Goal: Information Seeking & Learning: Find specific fact

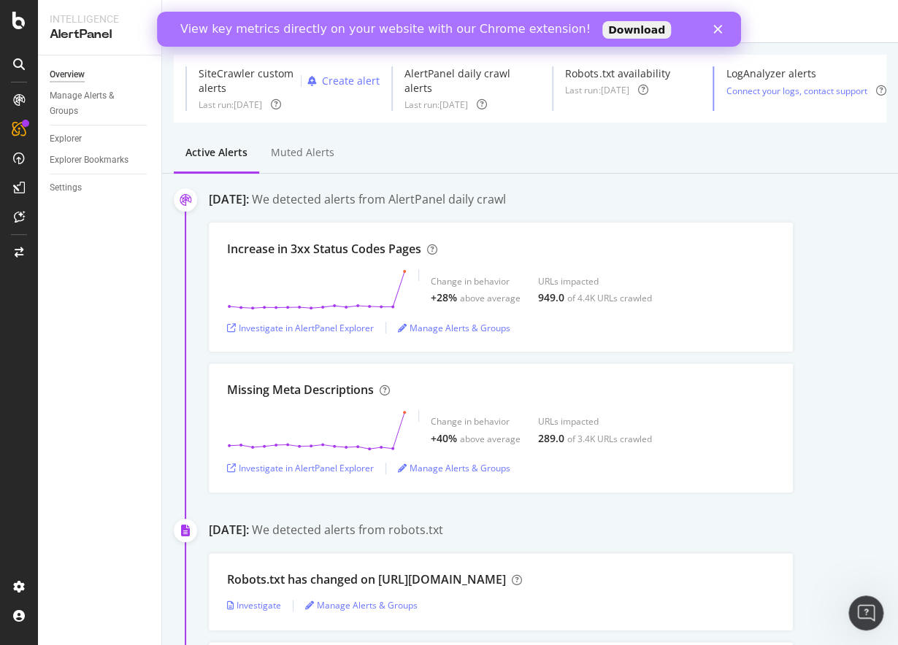
click at [602, 32] on link "Download" at bounding box center [636, 30] width 69 height 18
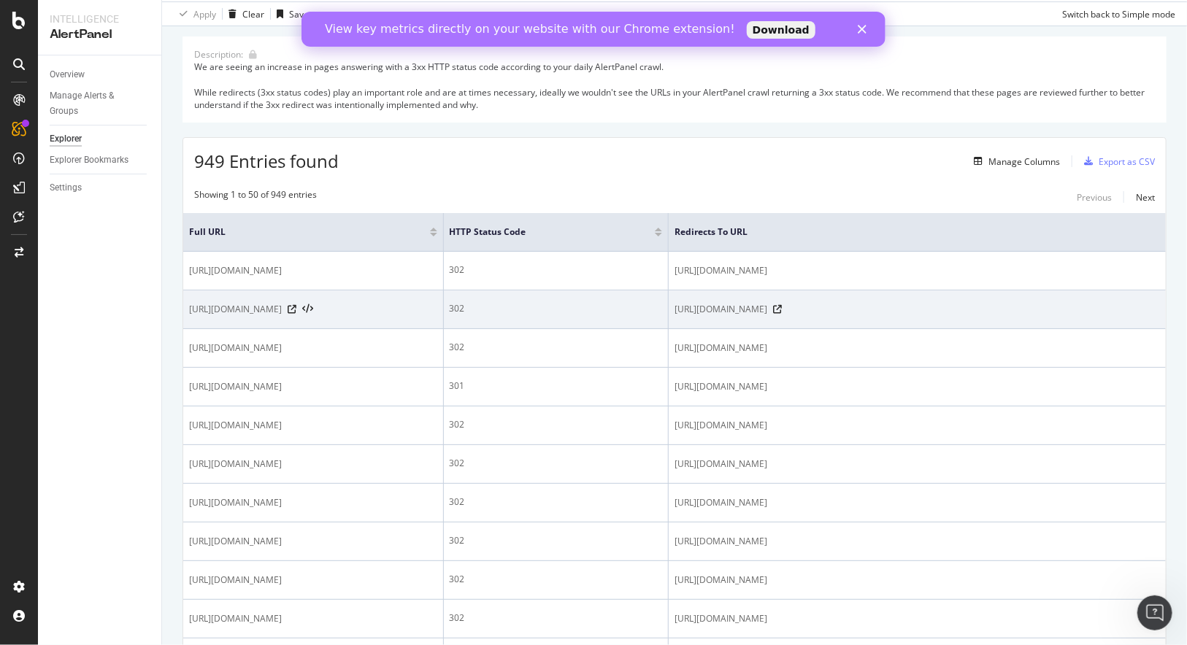
scroll to position [146, 0]
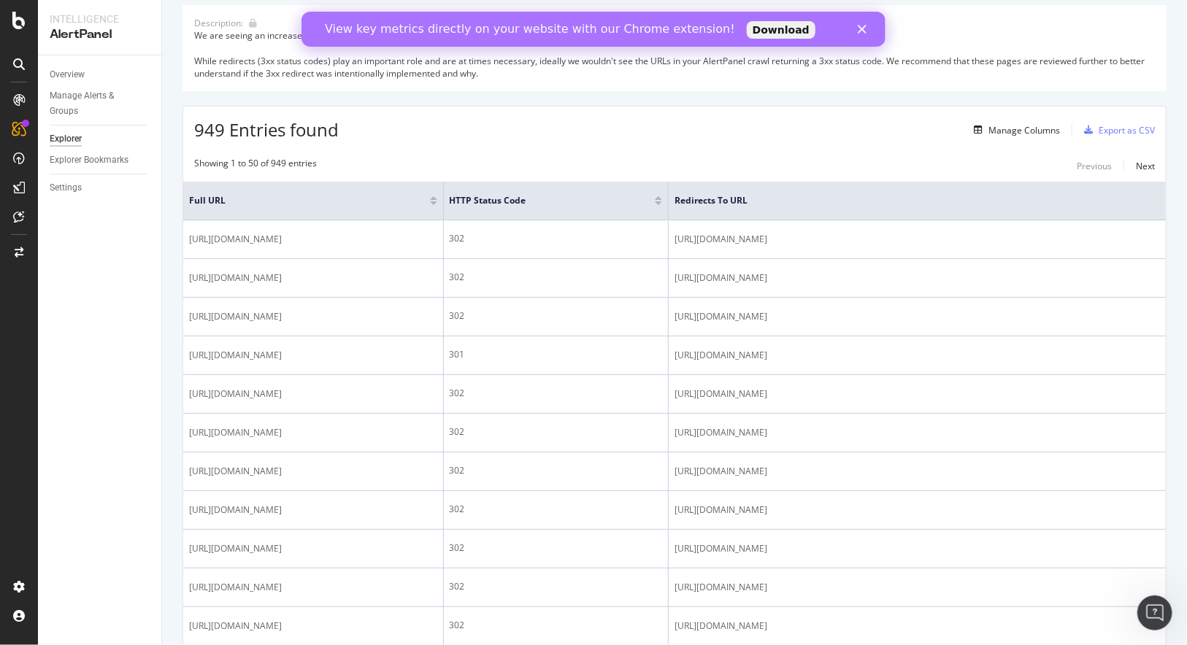
click at [111, 449] on div "Overview Manage Alerts & Groups Explorer Explorer Bookmarks Settings" at bounding box center [99, 350] width 123 height 590
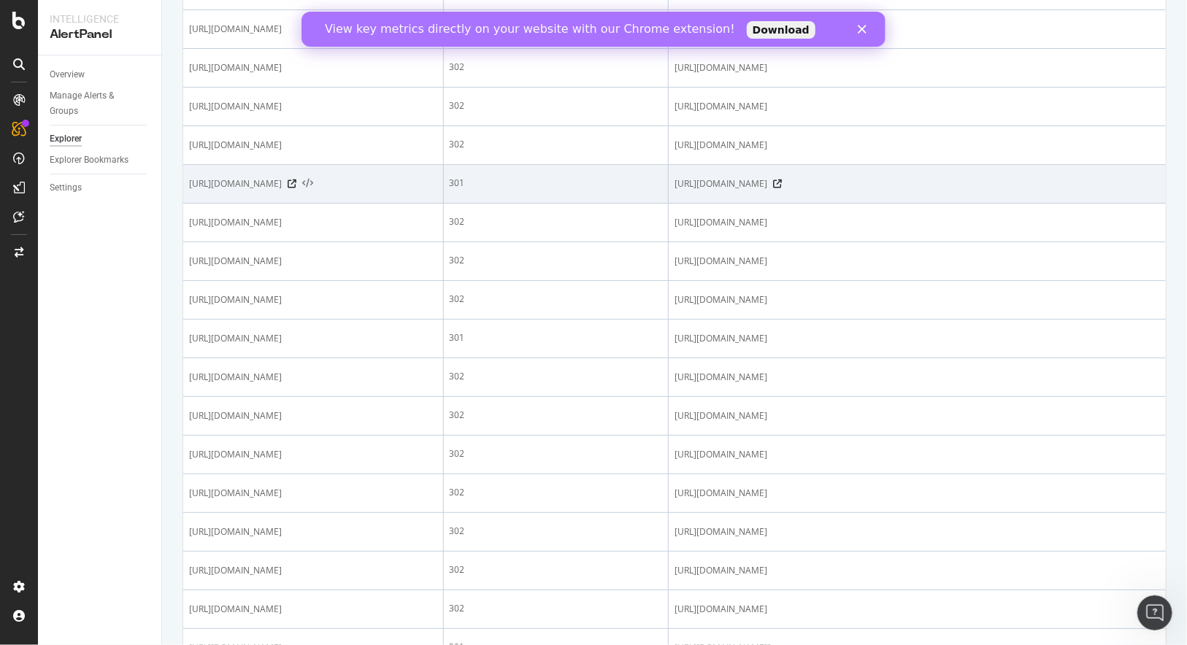
scroll to position [1022, 0]
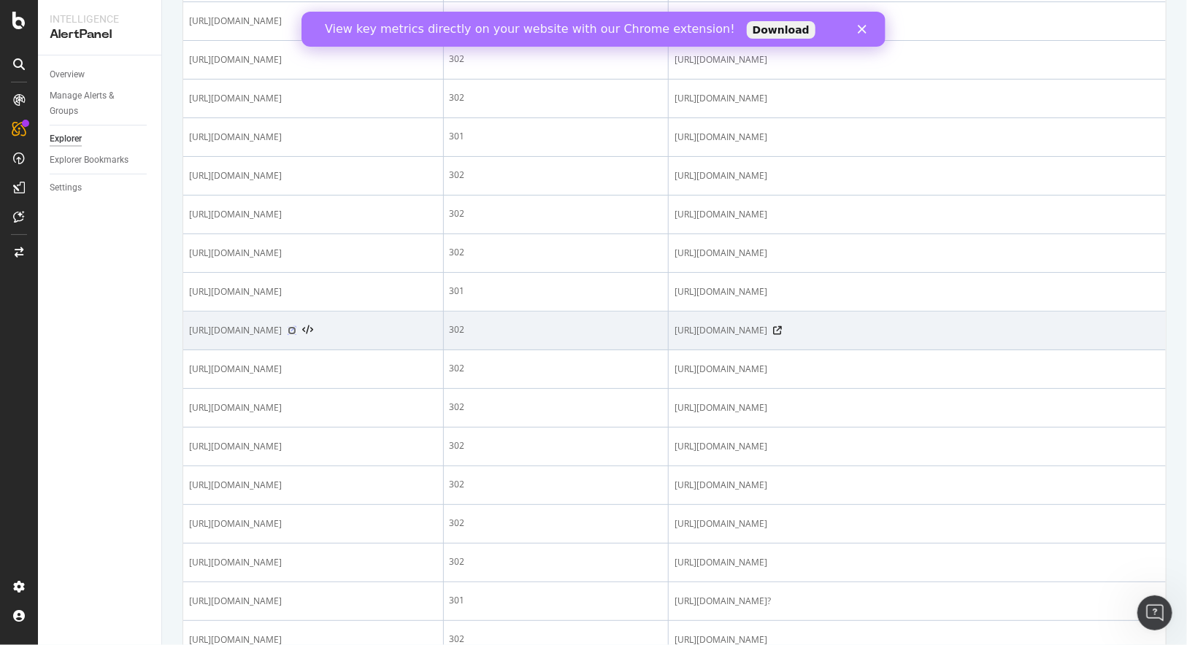
click at [296, 335] on icon at bounding box center [292, 330] width 9 height 9
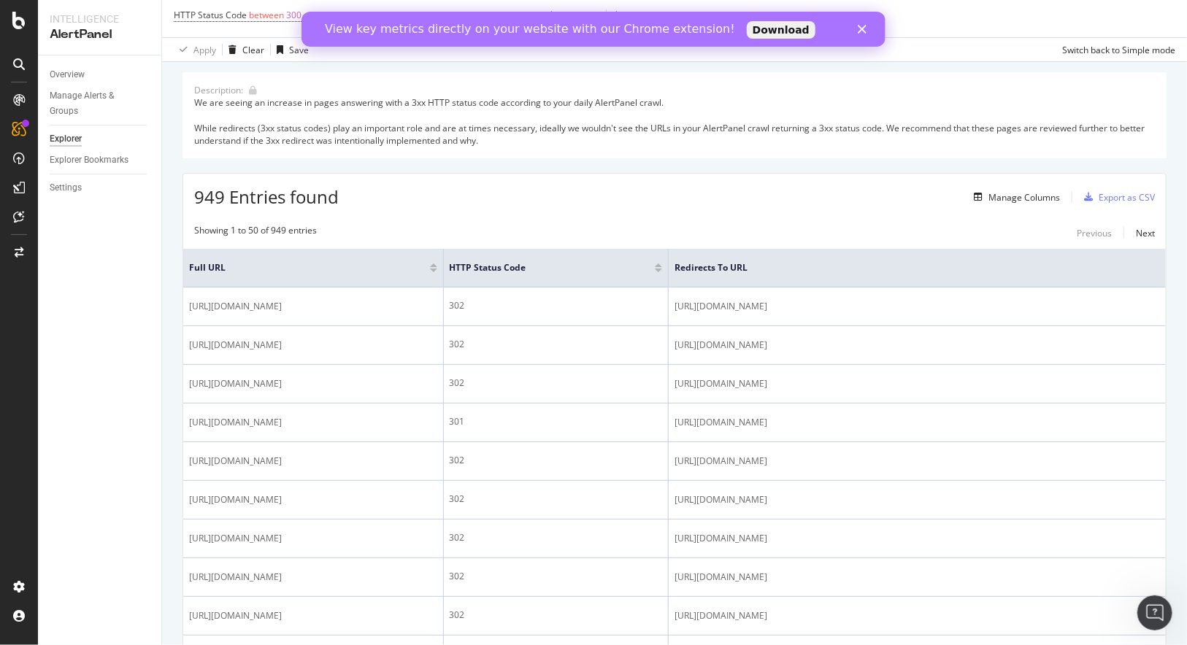
scroll to position [0, 0]
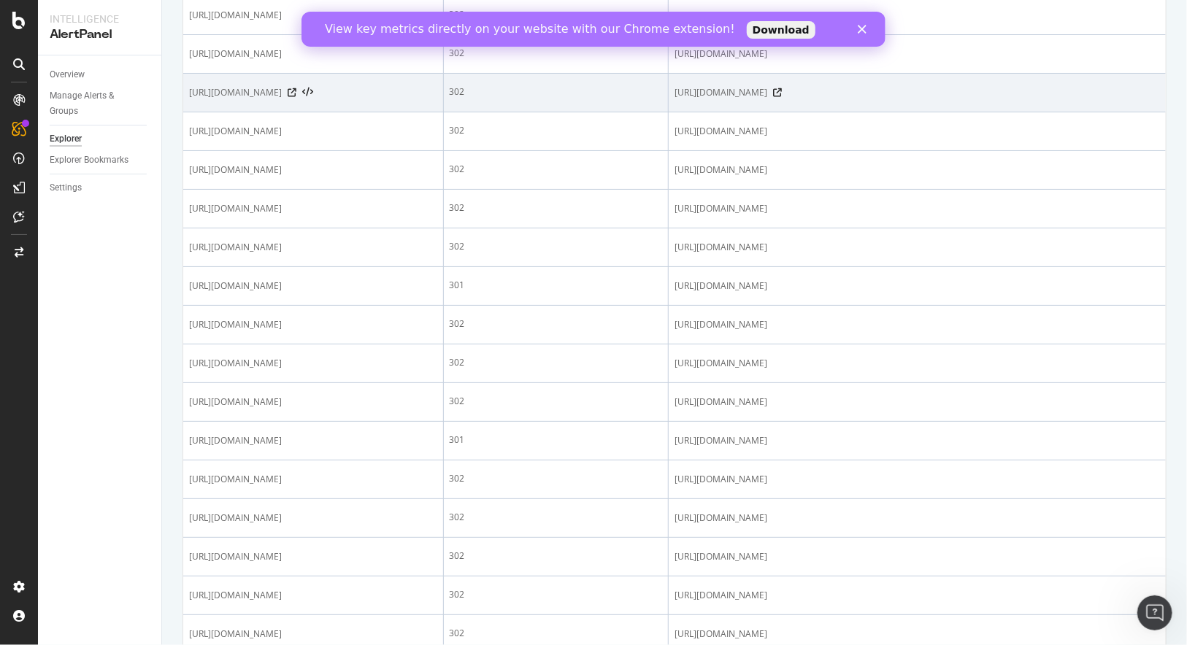
scroll to position [876, 0]
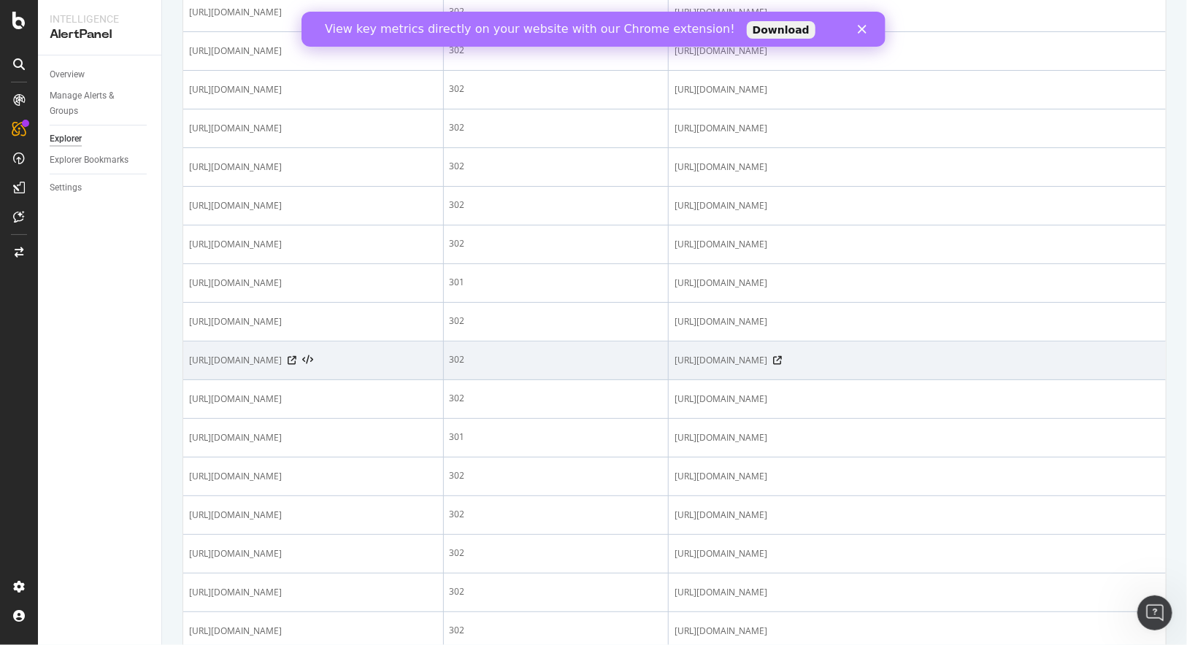
drag, startPoint x: 189, startPoint y: 459, endPoint x: 432, endPoint y: 460, distance: 243.0
click at [282, 368] on span "[URL][DOMAIN_NAME]" at bounding box center [235, 360] width 93 height 15
copy span "[URL][DOMAIN_NAME]"
drag, startPoint x: 960, startPoint y: 474, endPoint x: 743, endPoint y: 461, distance: 217.1
click at [743, 368] on span "[URL][DOMAIN_NAME]" at bounding box center [720, 360] width 93 height 15
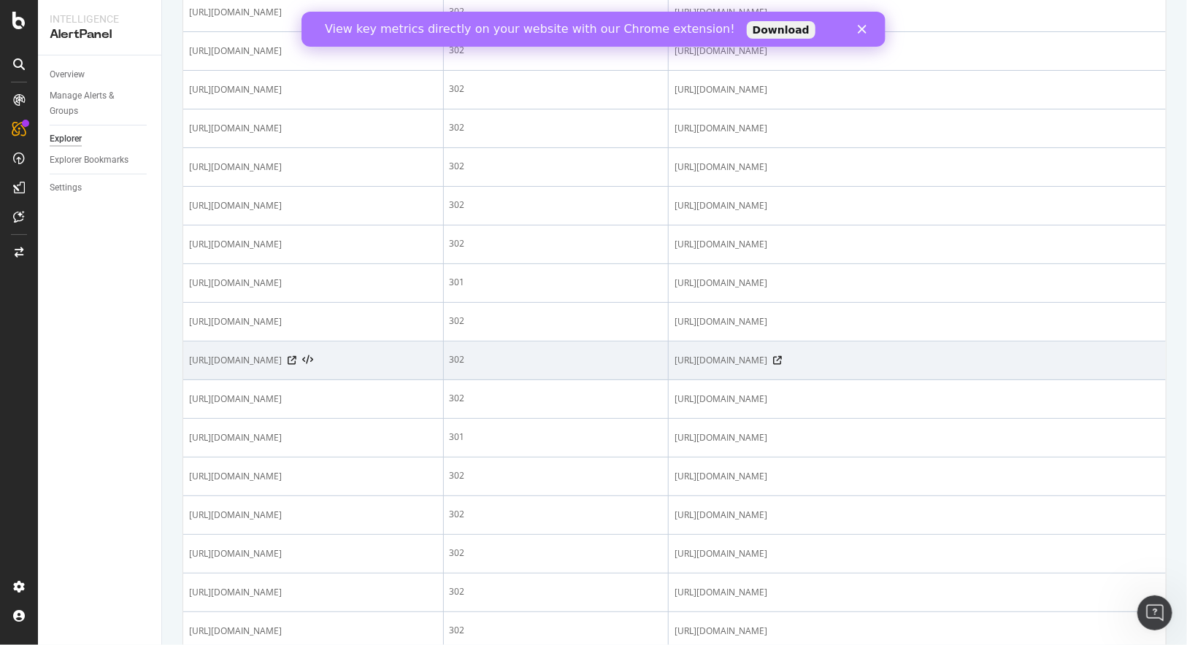
copy span "[URL][DOMAIN_NAME]"
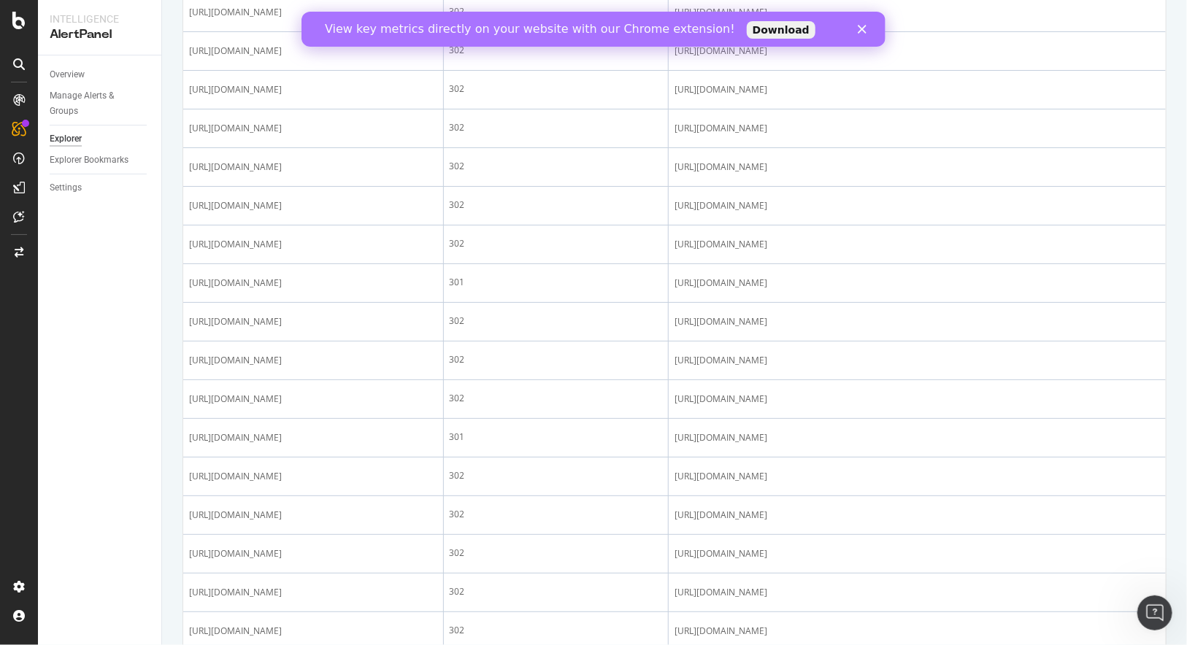
click at [166, 467] on div "Description: We are seeing an increase in pages answering with a 3xx HTTP statu…" at bounding box center [674, 386] width 1025 height 2243
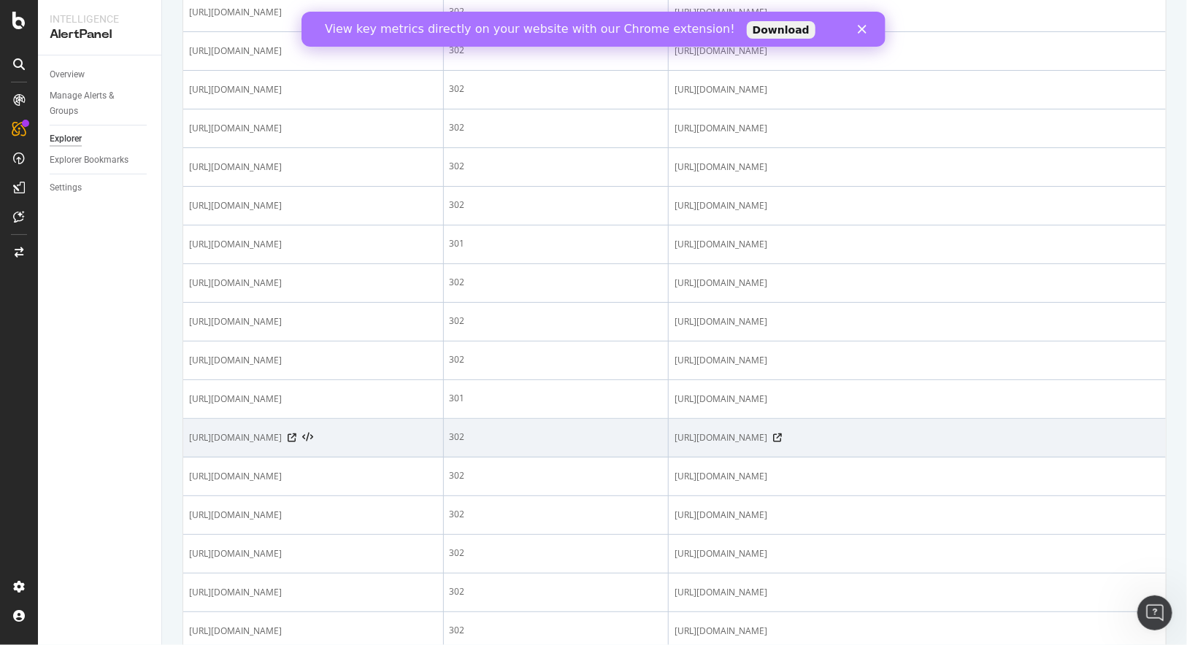
scroll to position [927, 0]
